Goal: Contribute content: Contribute content

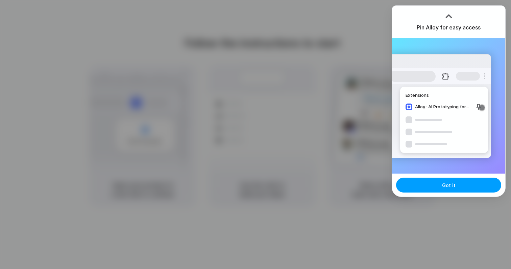
click at [430, 188] on button "Got it" at bounding box center [448, 184] width 105 height 15
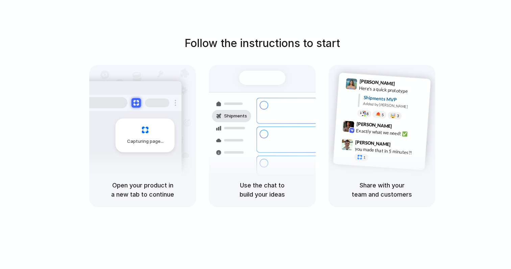
click at [283, 159] on div "Bulk order processing" at bounding box center [302, 162] width 63 height 7
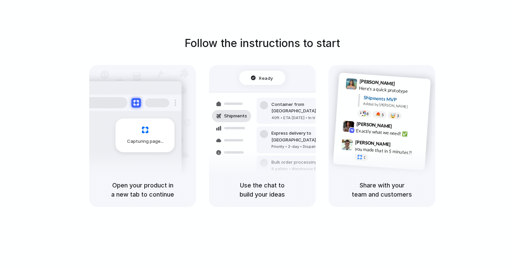
click at [483, 25] on div "Follow the instructions to start Capturing page Open your product in a new tab …" at bounding box center [262, 141] width 525 height 282
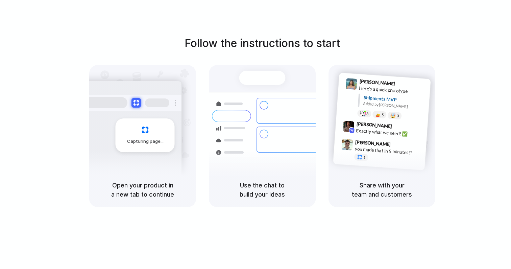
click at [135, 192] on h5 "Open your product in a new tab to continue" at bounding box center [142, 190] width 91 height 18
drag, startPoint x: 137, startPoint y: 187, endPoint x: 193, endPoint y: 187, distance: 56.5
click at [193, 187] on div "Open your product in a new tab to continue" at bounding box center [142, 189] width 107 height 34
drag, startPoint x: 229, startPoint y: 193, endPoint x: 246, endPoint y: 193, distance: 17.2
click at [246, 193] on h5 "Use the chat to build your ideas" at bounding box center [262, 190] width 91 height 18
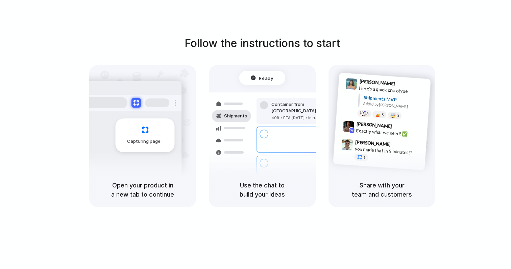
drag, startPoint x: 258, startPoint y: 185, endPoint x: 299, endPoint y: 189, distance: 41.4
click at [301, 189] on h5 "Use the chat to build your ideas" at bounding box center [262, 190] width 91 height 18
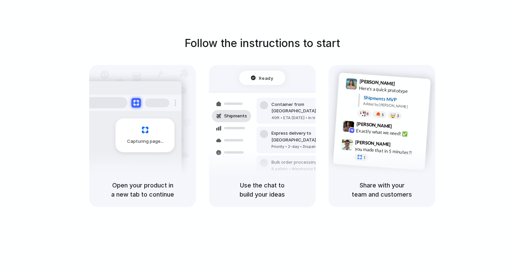
drag, startPoint x: 368, startPoint y: 175, endPoint x: 398, endPoint y: 194, distance: 34.6
click at [398, 194] on div "Share with your team and customers" at bounding box center [382, 189] width 107 height 34
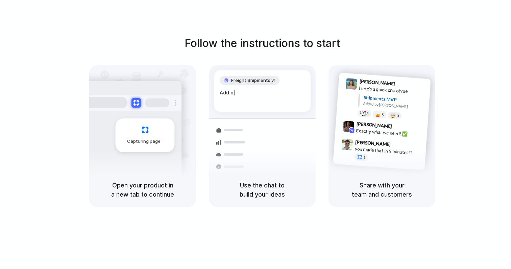
click at [276, 96] on div "Add o |" at bounding box center [263, 92] width 86 height 7
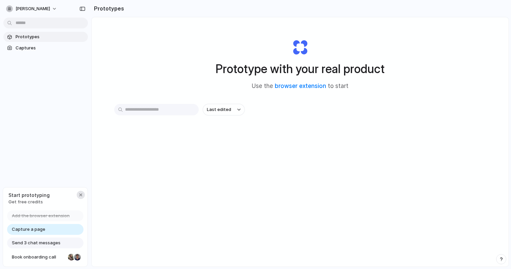
click at [80, 193] on div "button" at bounding box center [80, 194] width 5 height 5
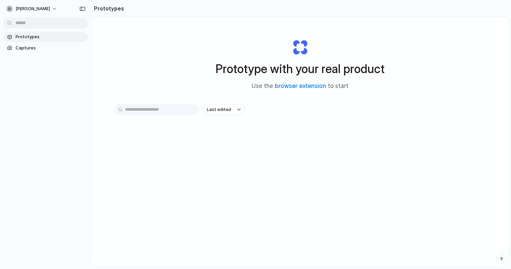
click at [38, 41] on link "Prototypes" at bounding box center [45, 37] width 85 height 10
click at [47, 48] on span "Captures" at bounding box center [51, 48] width 70 height 7
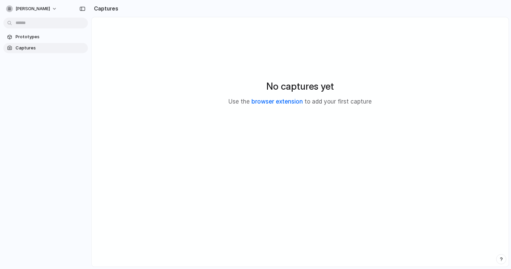
click at [279, 101] on link "browser extension" at bounding box center [276, 101] width 51 height 7
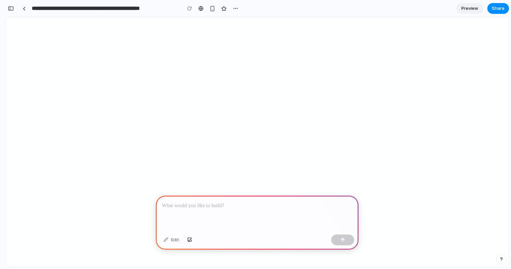
click at [210, 208] on p at bounding box center [257, 205] width 191 height 8
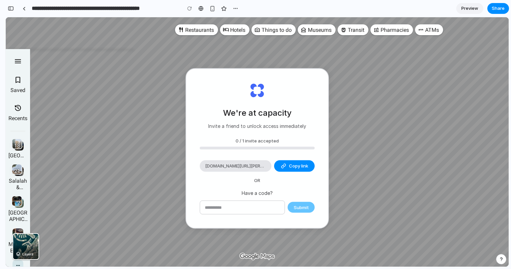
drag, startPoint x: 239, startPoint y: 114, endPoint x: 278, endPoint y: 114, distance: 39.2
click at [278, 114] on h2 "We're at capacity" at bounding box center [257, 112] width 69 height 12
drag, startPoint x: 275, startPoint y: 129, endPoint x: 296, endPoint y: 129, distance: 21.0
click at [295, 129] on div "We're at capacity Invite a friend to unlock access immediately 0 / 1 invite acc…" at bounding box center [257, 148] width 142 height 159
click at [295, 167] on span "Copy link" at bounding box center [298, 166] width 19 height 7
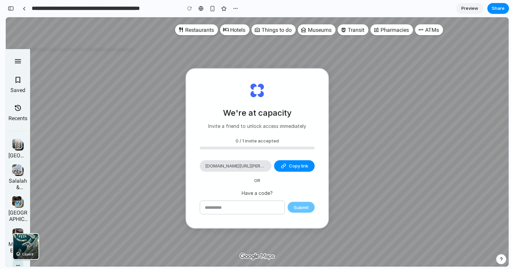
type input "**********"
